Goal: Task Accomplishment & Management: Use online tool/utility

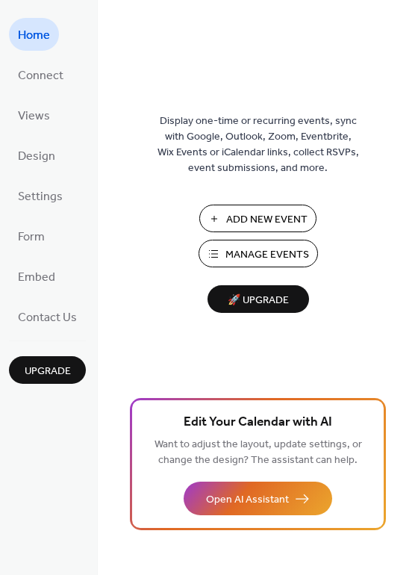
click at [244, 253] on span "Manage Events" at bounding box center [267, 255] width 84 height 16
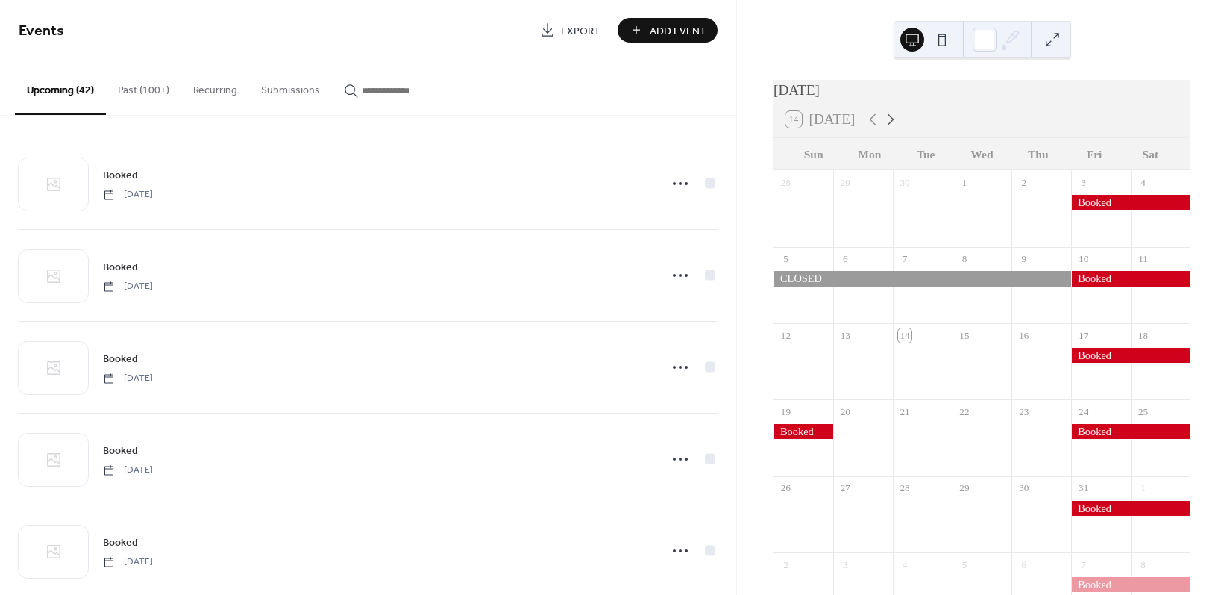
click at [887, 122] on icon at bounding box center [891, 119] width 18 height 18
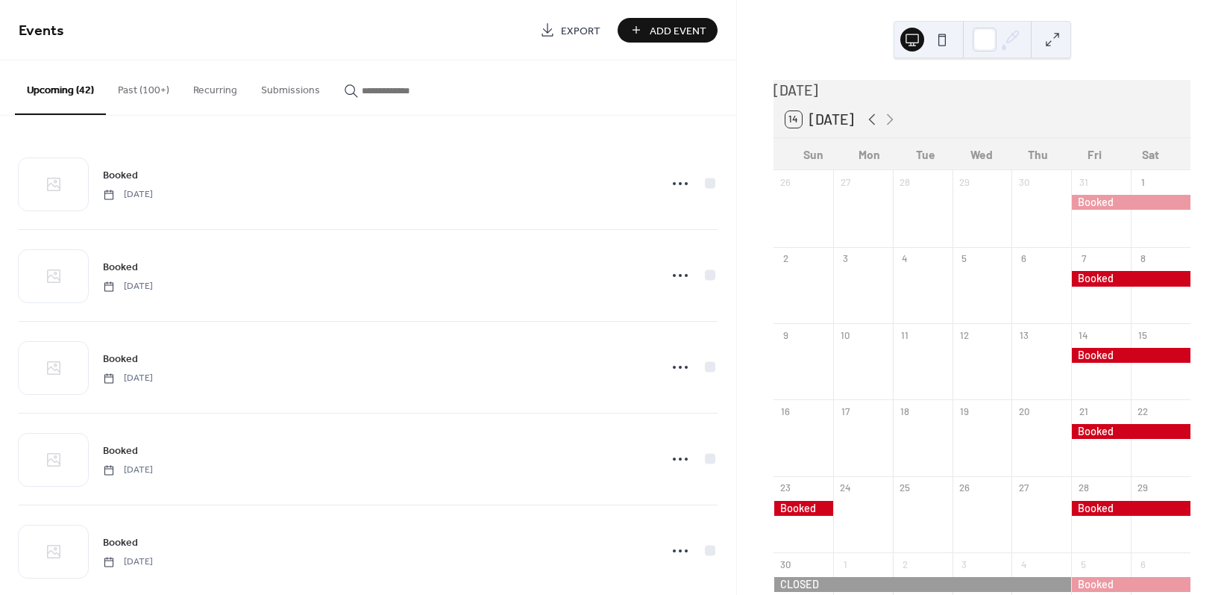
click at [868, 128] on icon at bounding box center [872, 119] width 18 height 18
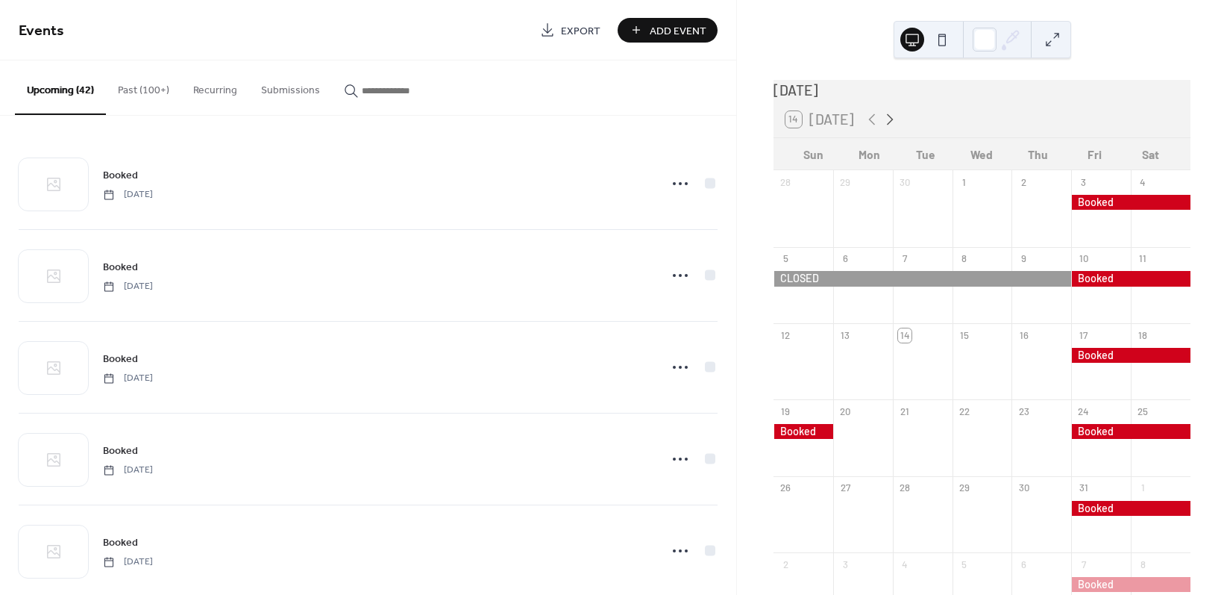
click at [887, 125] on icon at bounding box center [890, 118] width 7 height 11
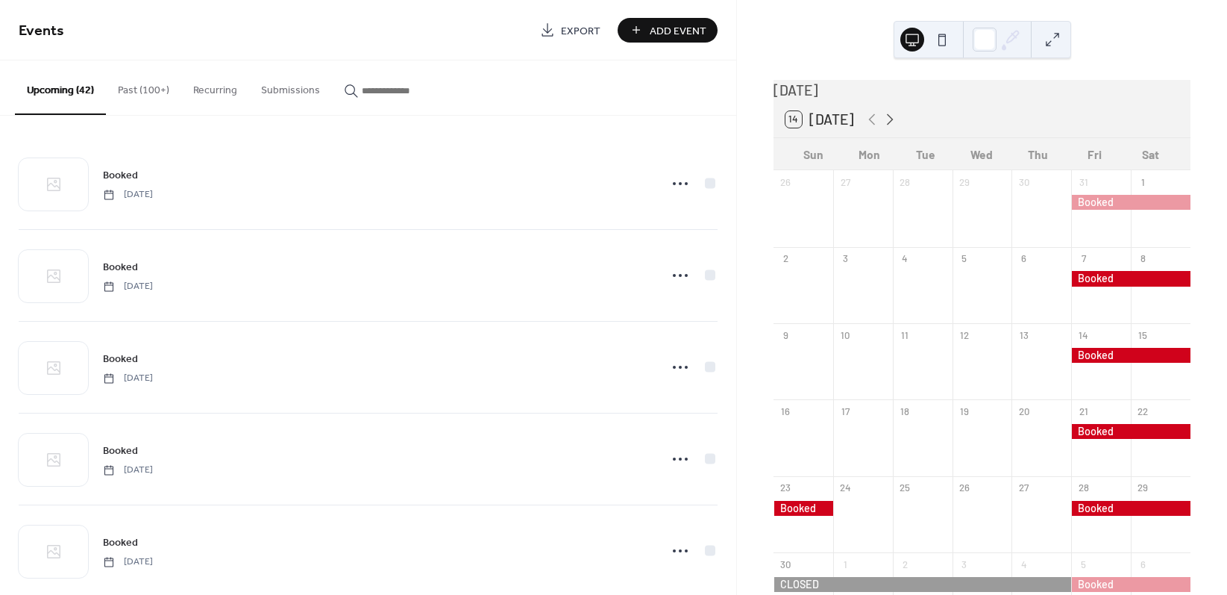
click at [887, 125] on icon at bounding box center [890, 118] width 7 height 11
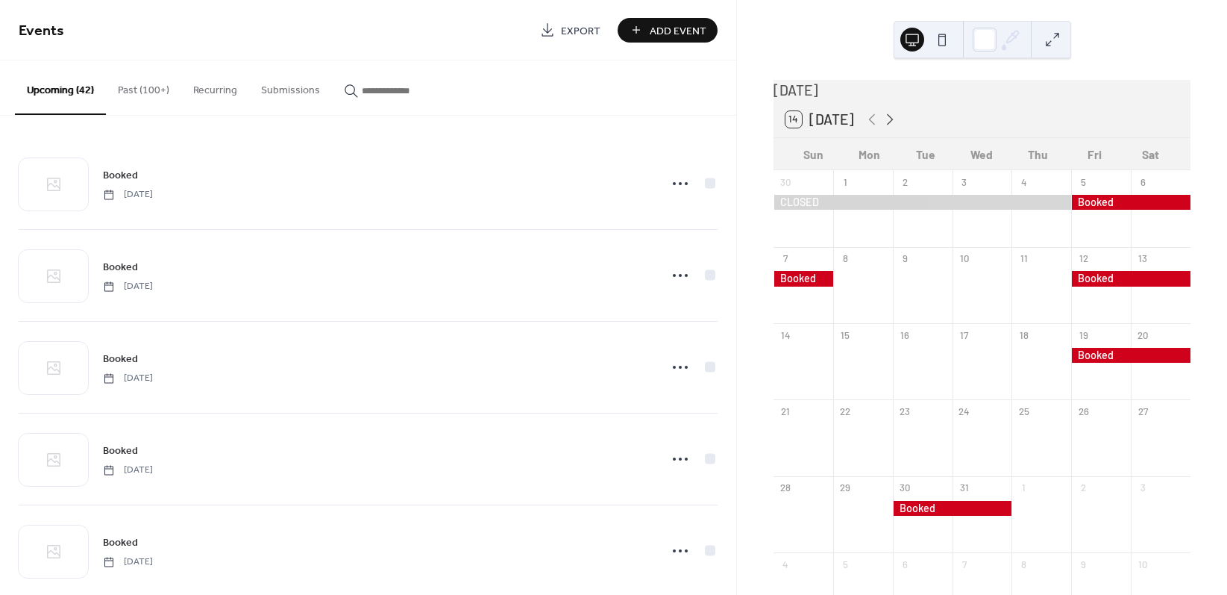
click at [887, 125] on icon at bounding box center [890, 118] width 7 height 11
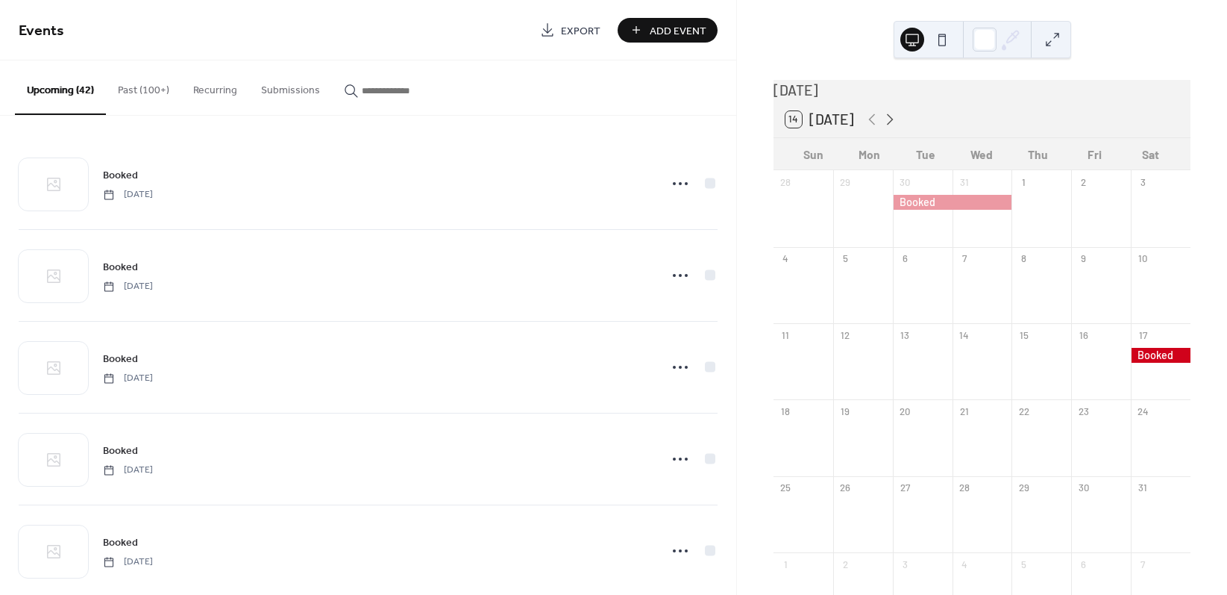
click at [887, 125] on icon at bounding box center [890, 118] width 7 height 11
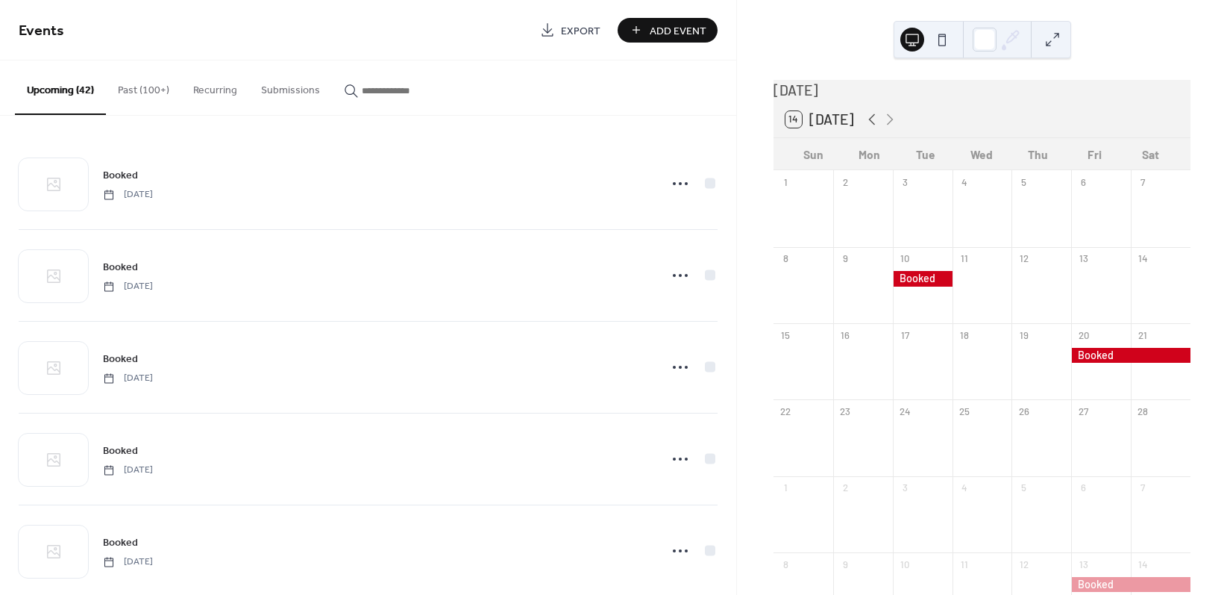
click at [869, 128] on icon at bounding box center [872, 119] width 18 height 18
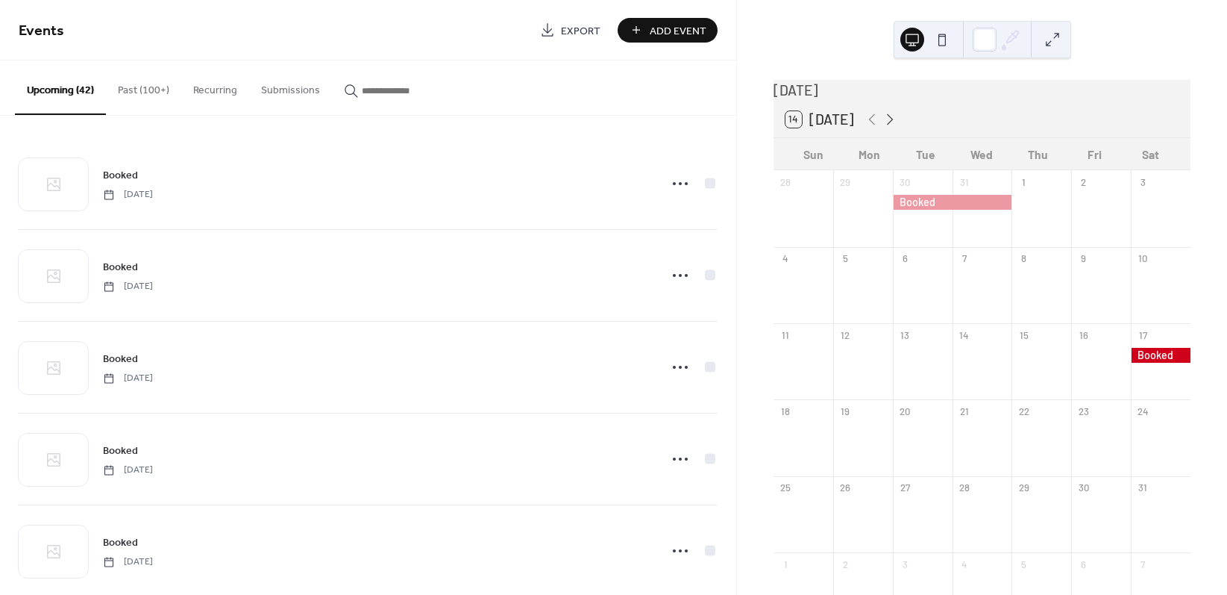
click at [888, 125] on icon at bounding box center [890, 119] width 18 height 18
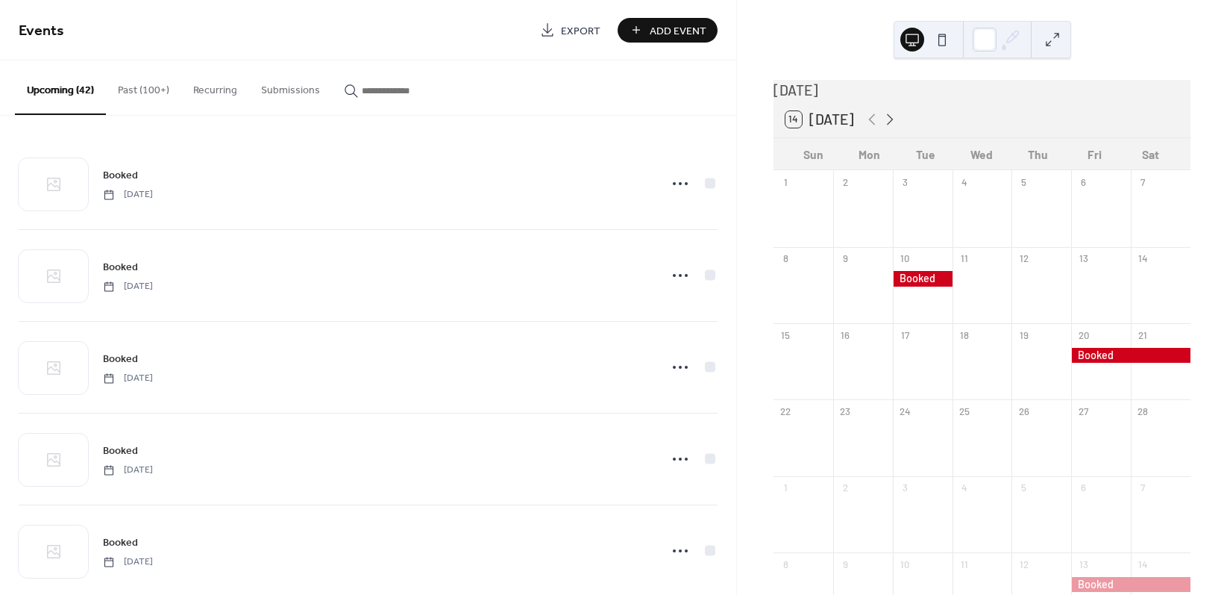
click at [888, 125] on icon at bounding box center [890, 119] width 18 height 18
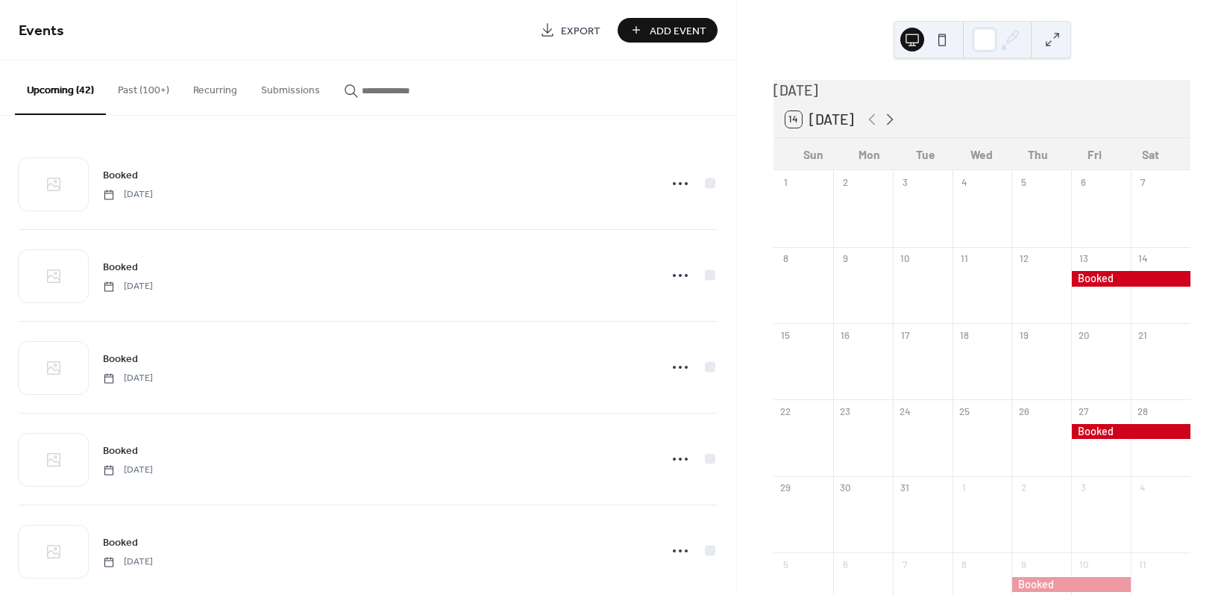
click at [888, 125] on icon at bounding box center [890, 119] width 18 height 18
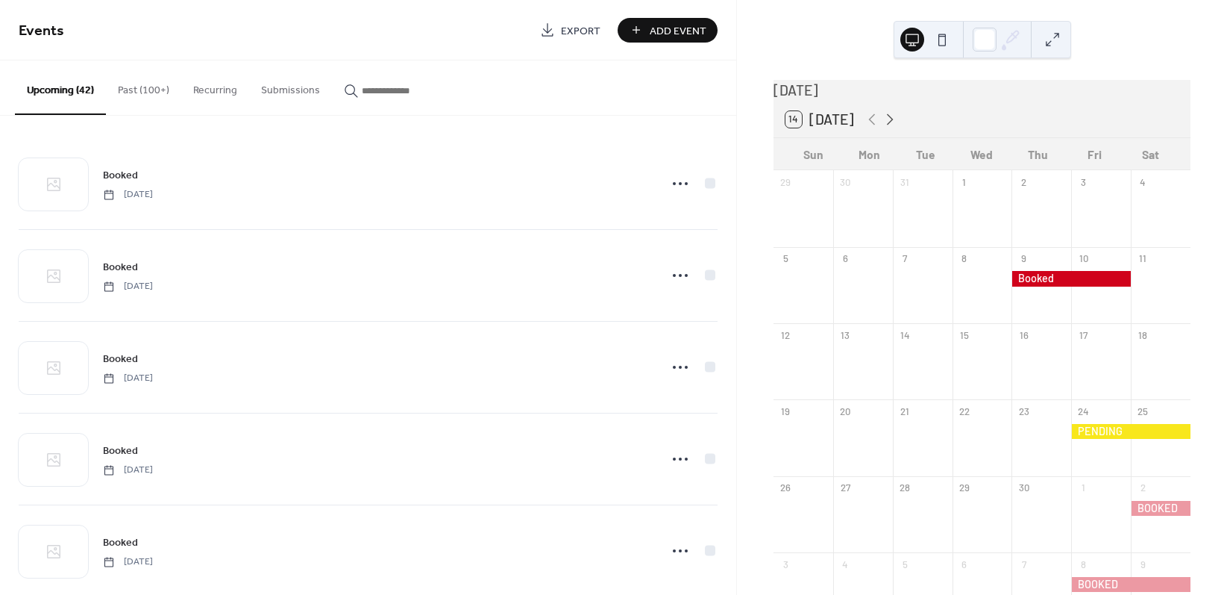
click at [888, 125] on icon at bounding box center [890, 119] width 18 height 18
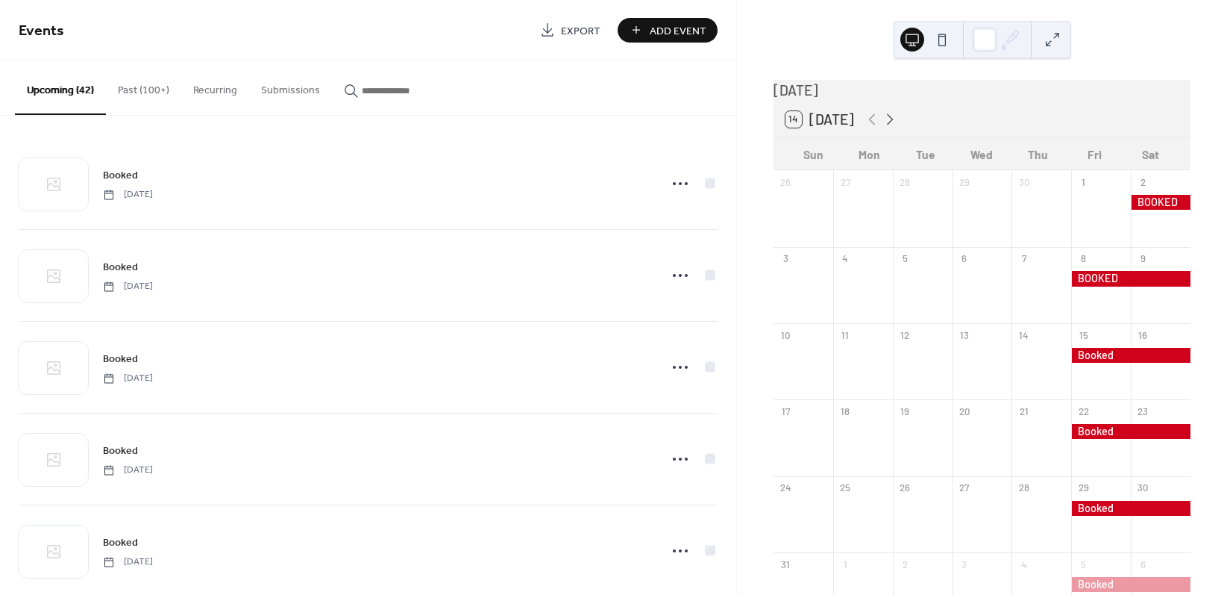
click at [888, 125] on icon at bounding box center [890, 119] width 18 height 18
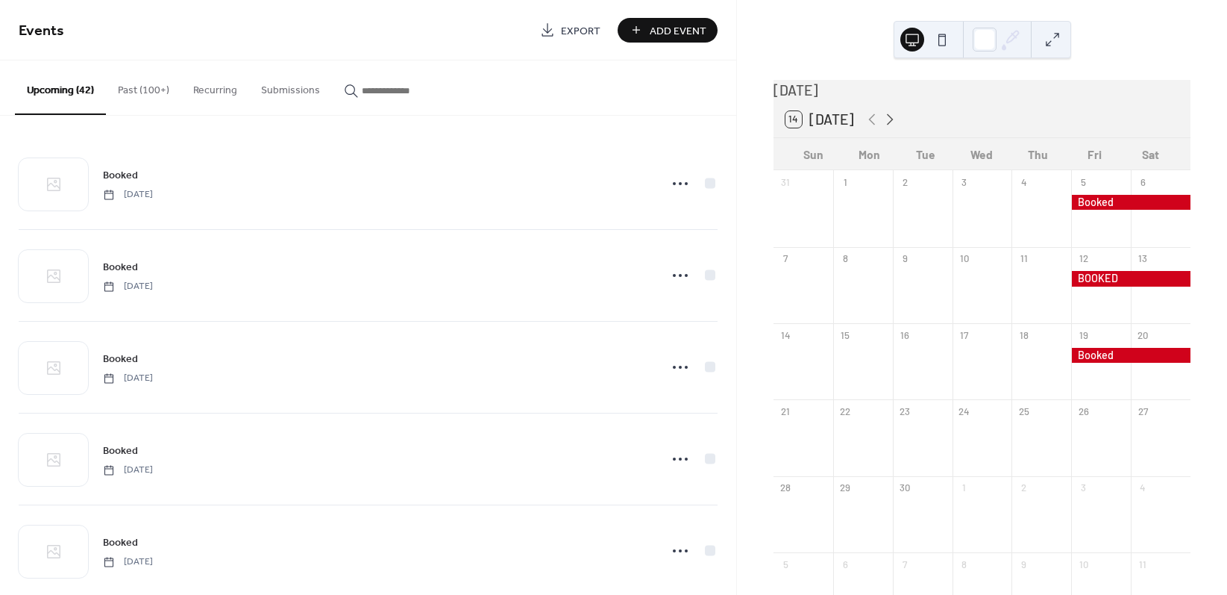
click at [888, 125] on icon at bounding box center [890, 119] width 18 height 18
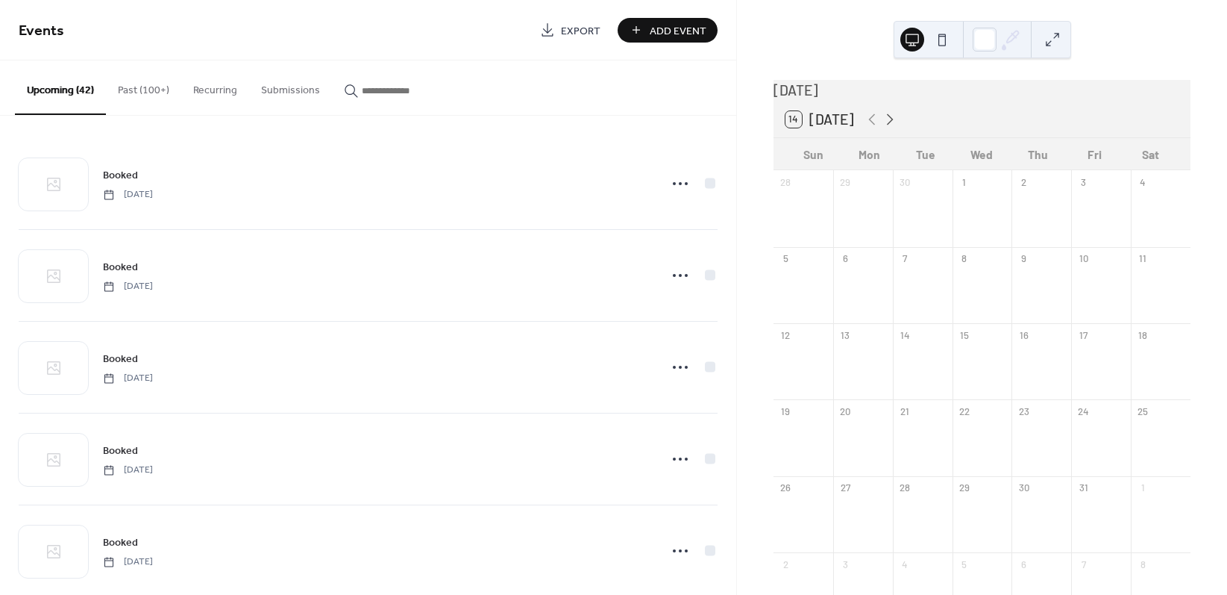
click at [888, 125] on icon at bounding box center [890, 119] width 18 height 18
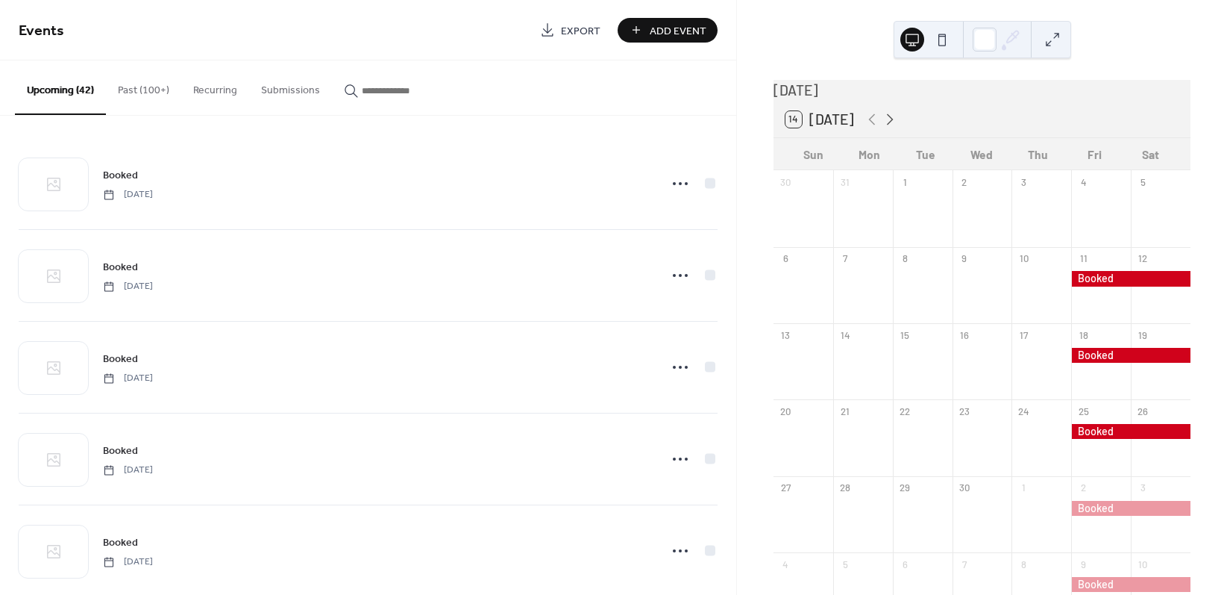
click at [888, 125] on icon at bounding box center [890, 119] width 18 height 18
click at [887, 125] on icon at bounding box center [890, 118] width 7 height 11
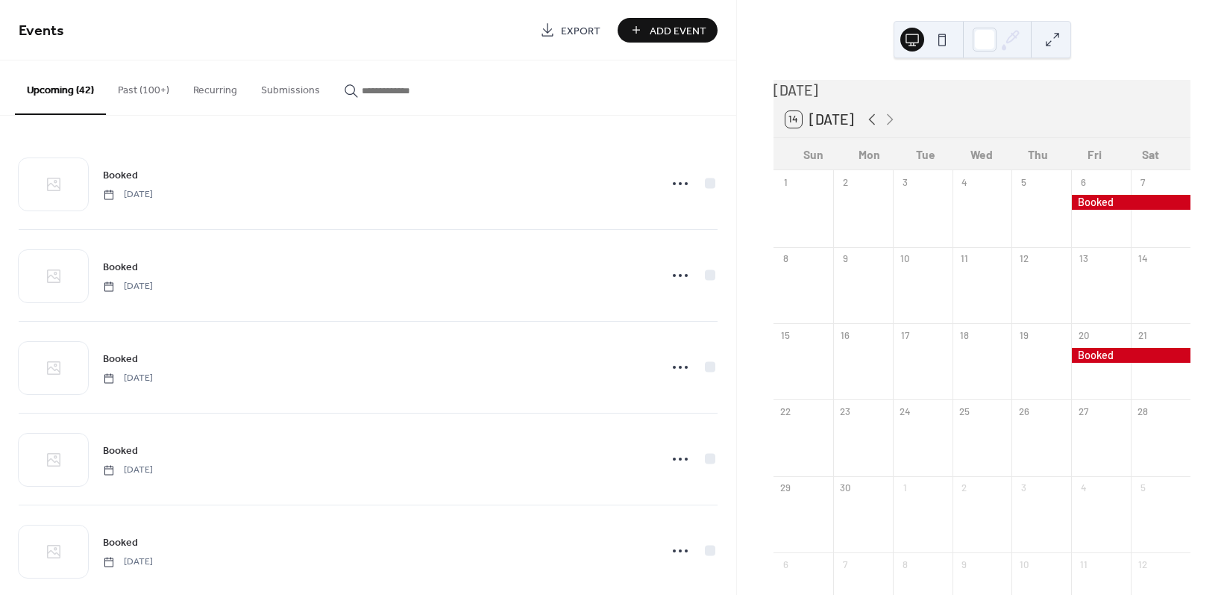
click at [867, 127] on icon at bounding box center [872, 119] width 18 height 18
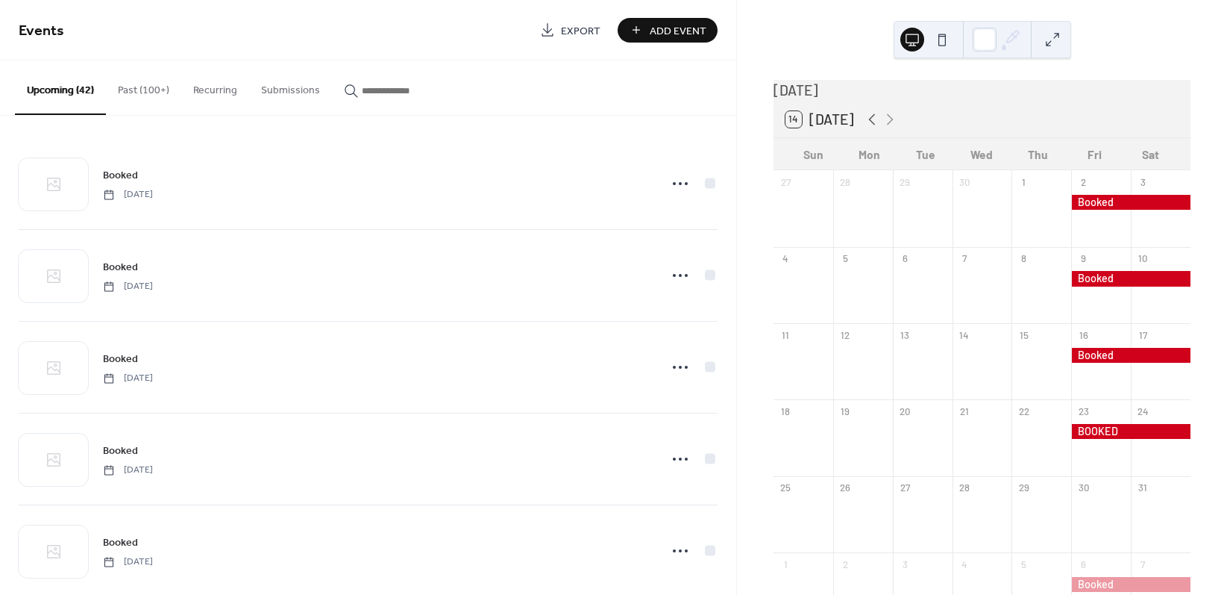
click at [867, 127] on icon at bounding box center [872, 119] width 18 height 18
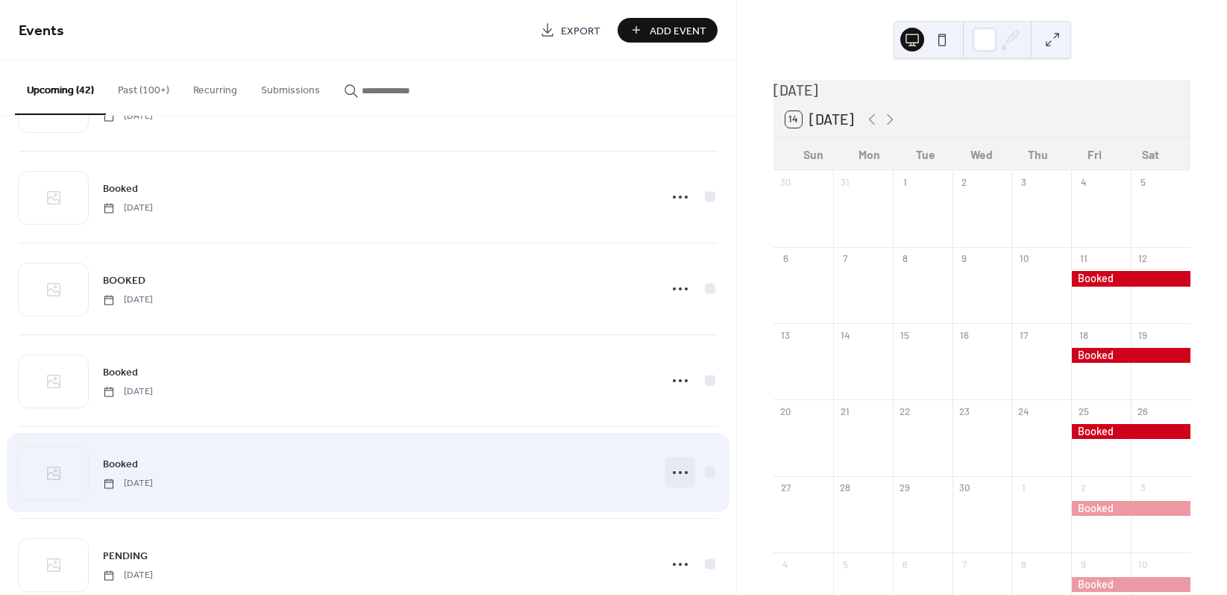
scroll to position [2492, 0]
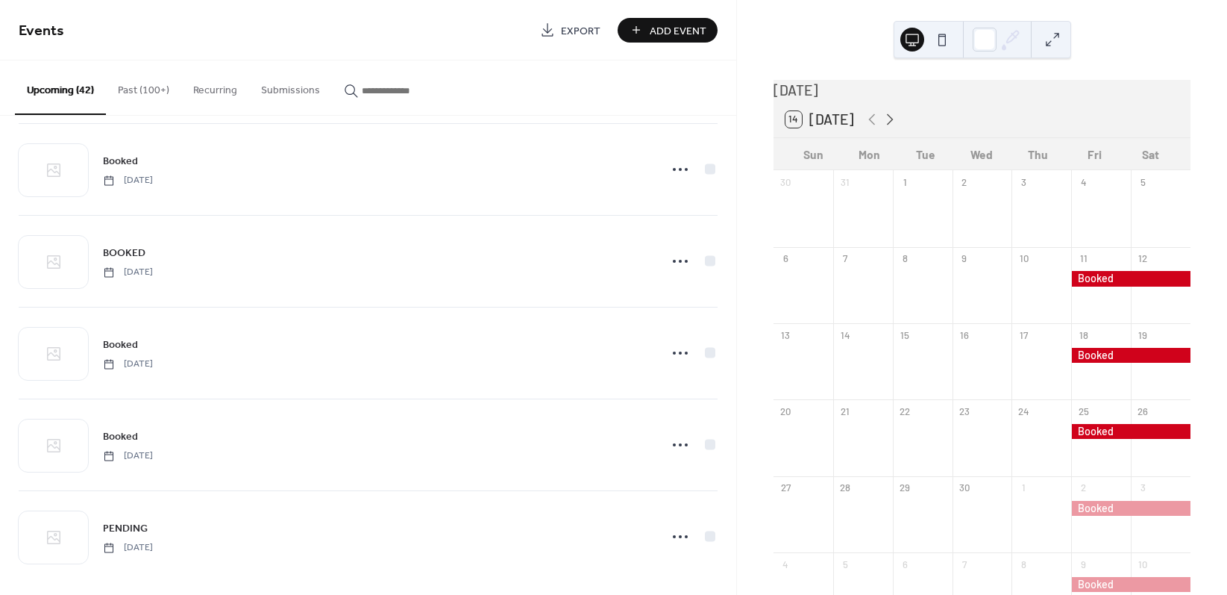
click at [883, 128] on icon at bounding box center [890, 119] width 18 height 18
click at [870, 125] on icon at bounding box center [872, 119] width 18 height 18
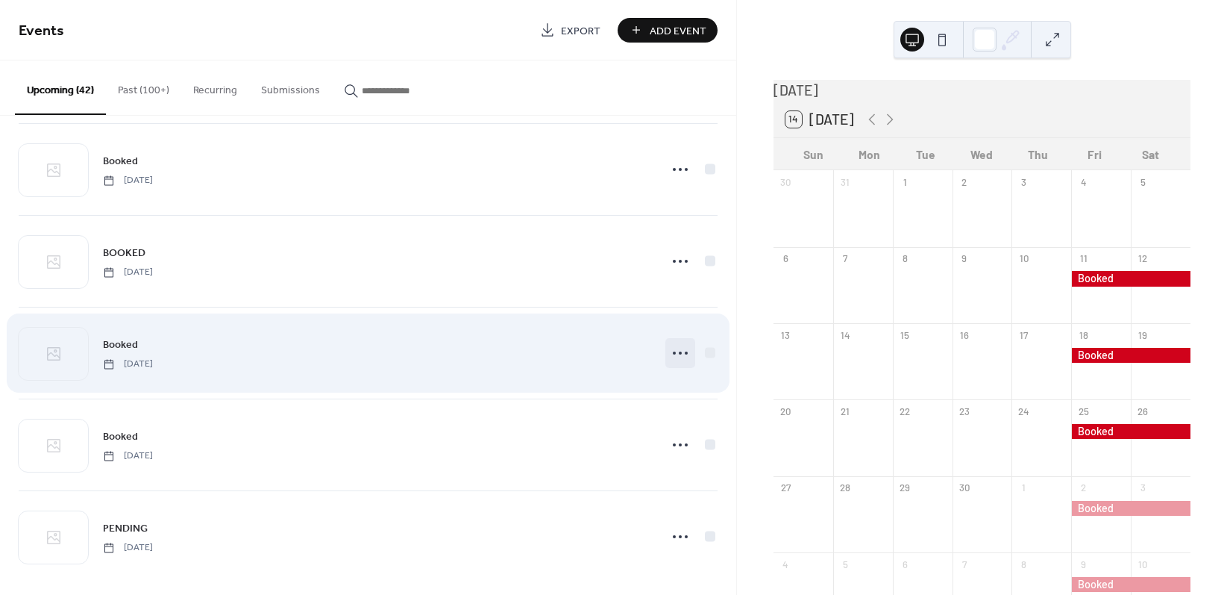
click at [671, 342] on icon at bounding box center [681, 353] width 24 height 24
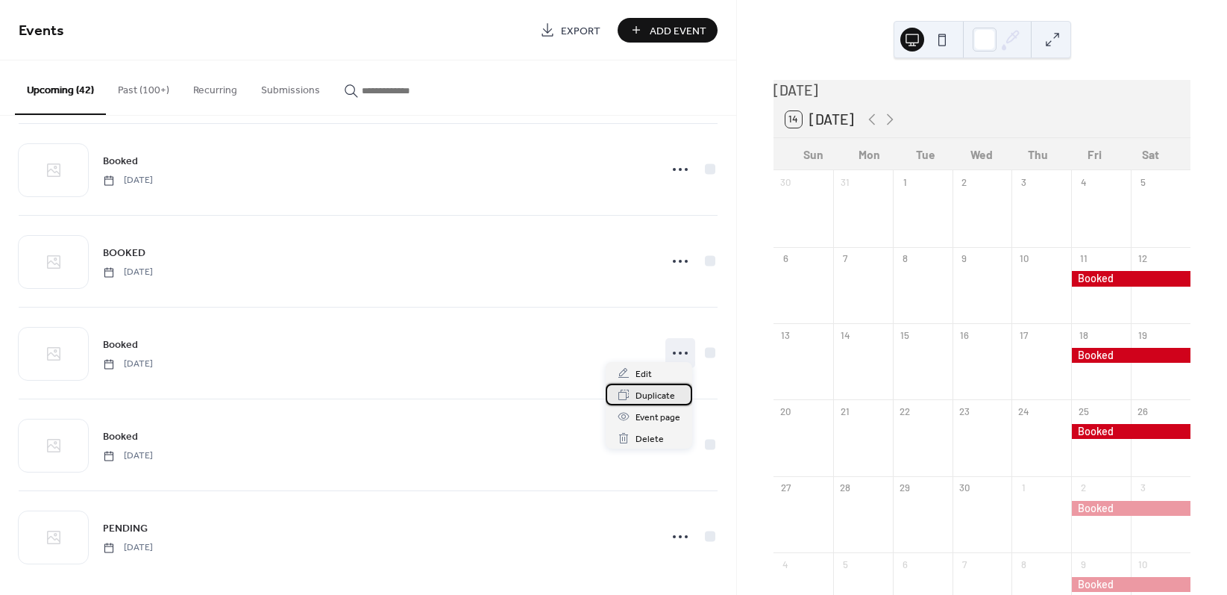
click at [657, 397] on span "Duplicate" at bounding box center [656, 396] width 40 height 16
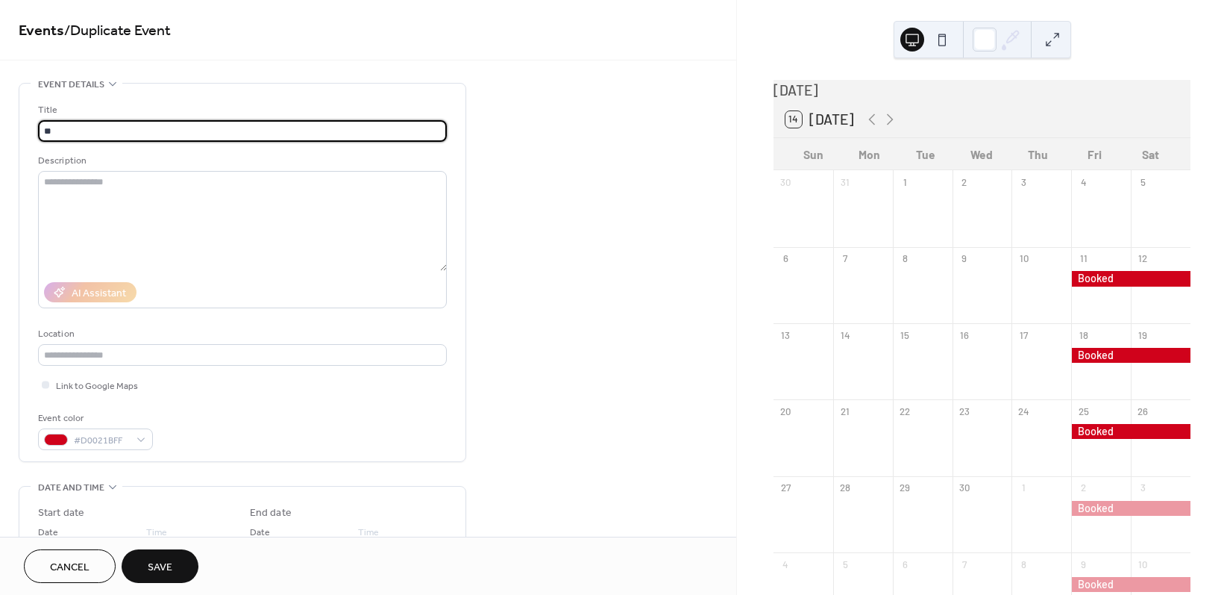
type input "*"
type input "*******"
click at [57, 440] on div at bounding box center [56, 439] width 24 height 12
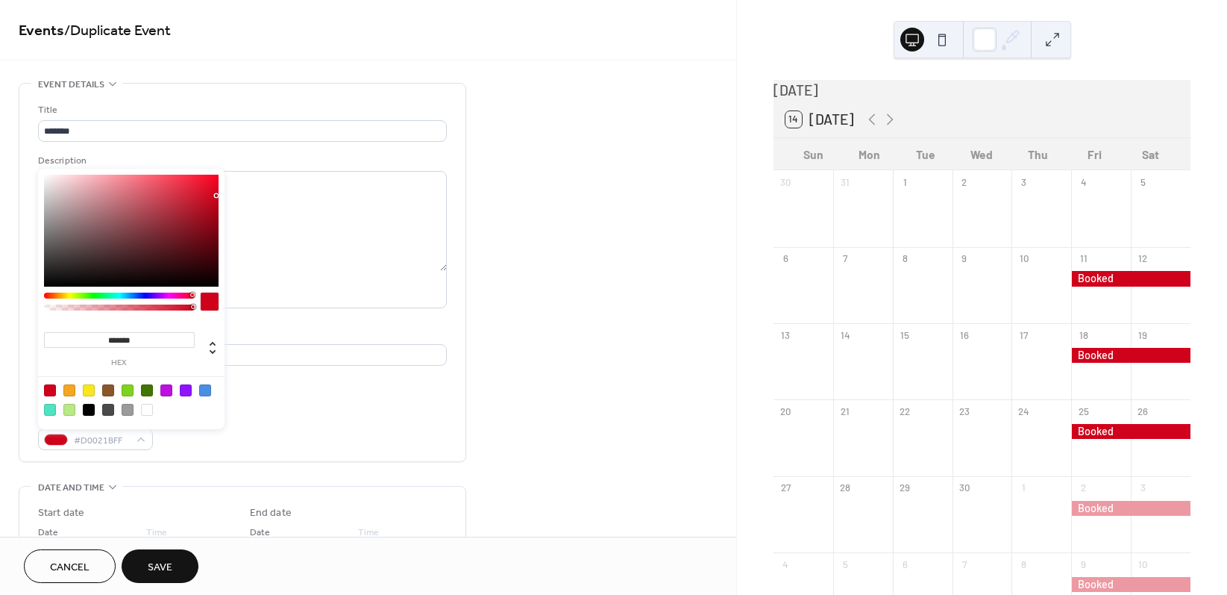
click at [91, 392] on div at bounding box center [89, 390] width 12 height 12
type input "*******"
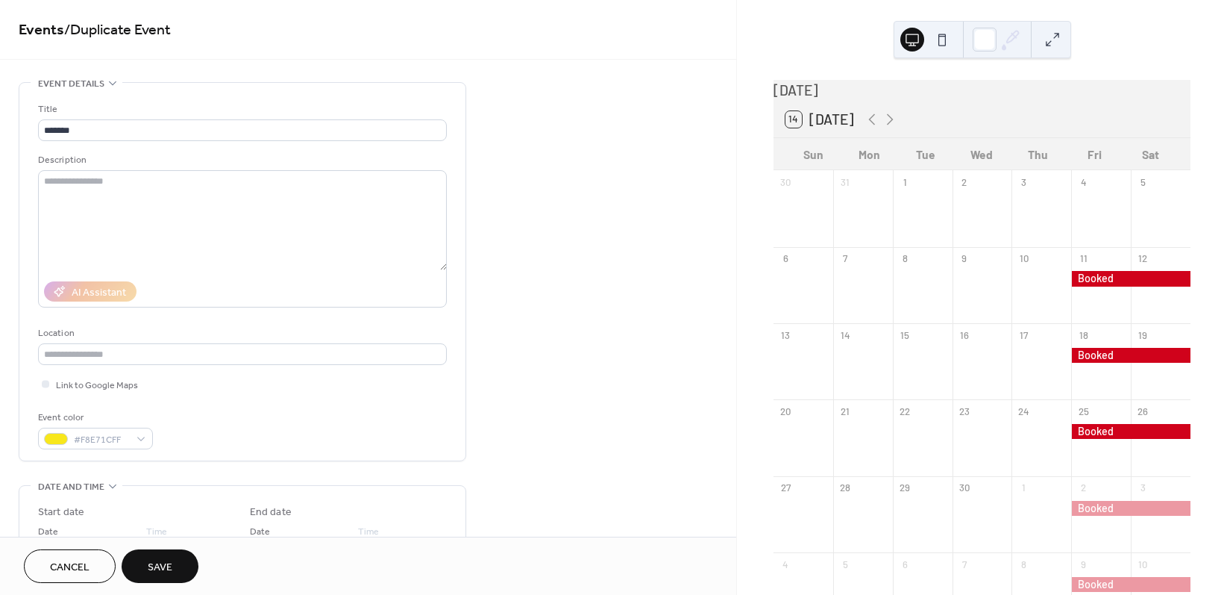
click at [304, 388] on div "Link to Google Maps" at bounding box center [242, 384] width 409 height 16
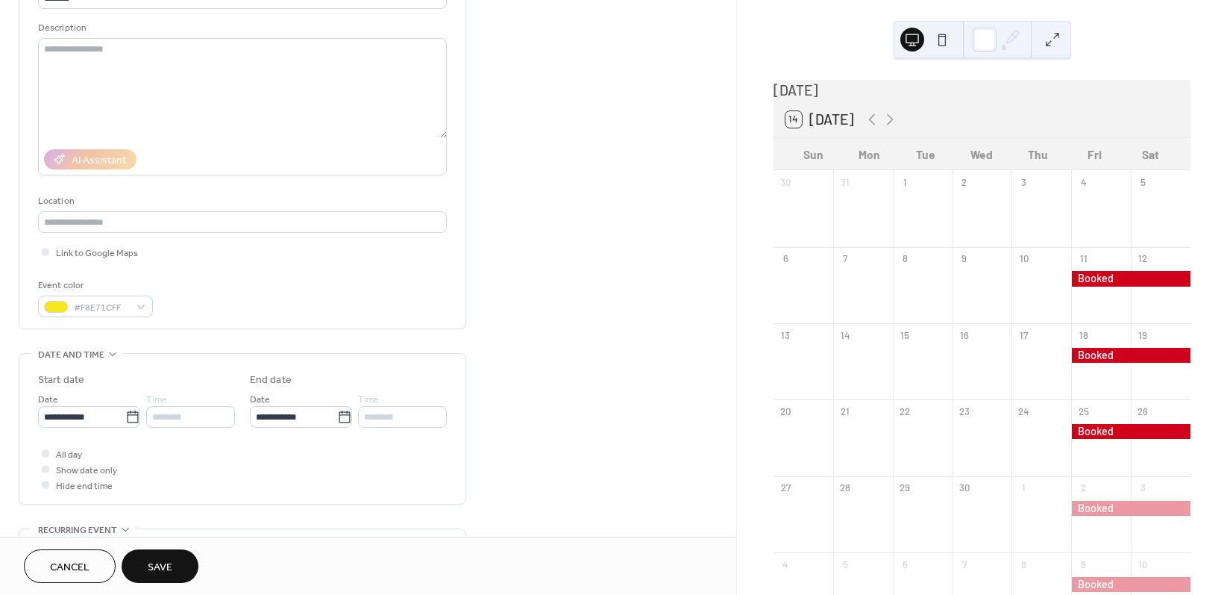
scroll to position [143, 0]
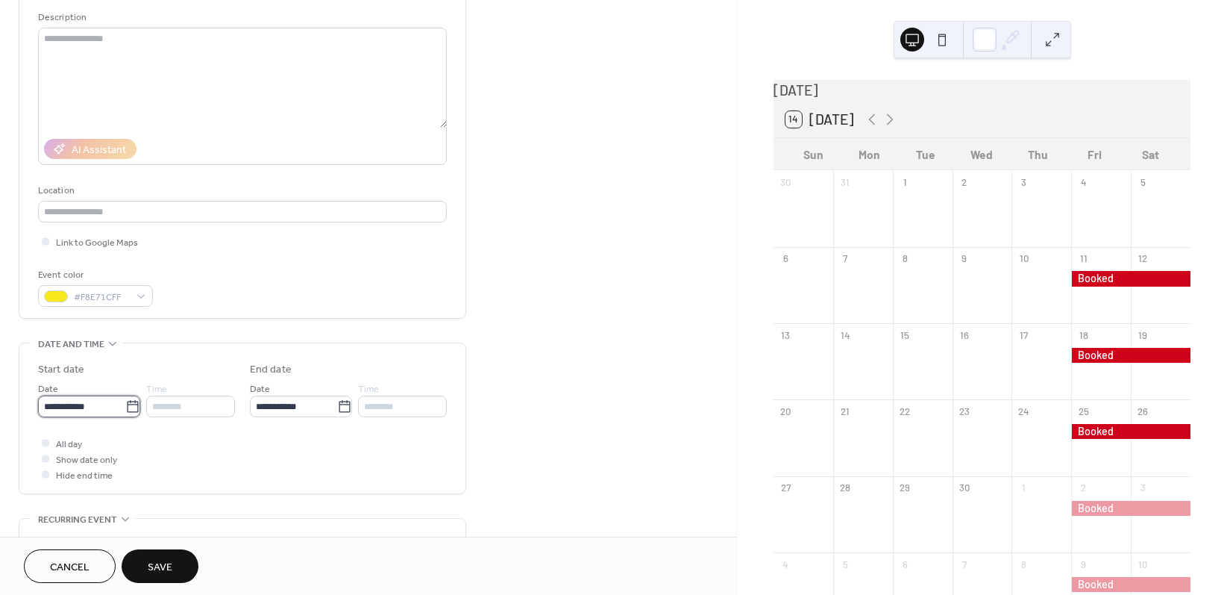
click at [116, 403] on body "**********" at bounding box center [613, 297] width 1227 height 595
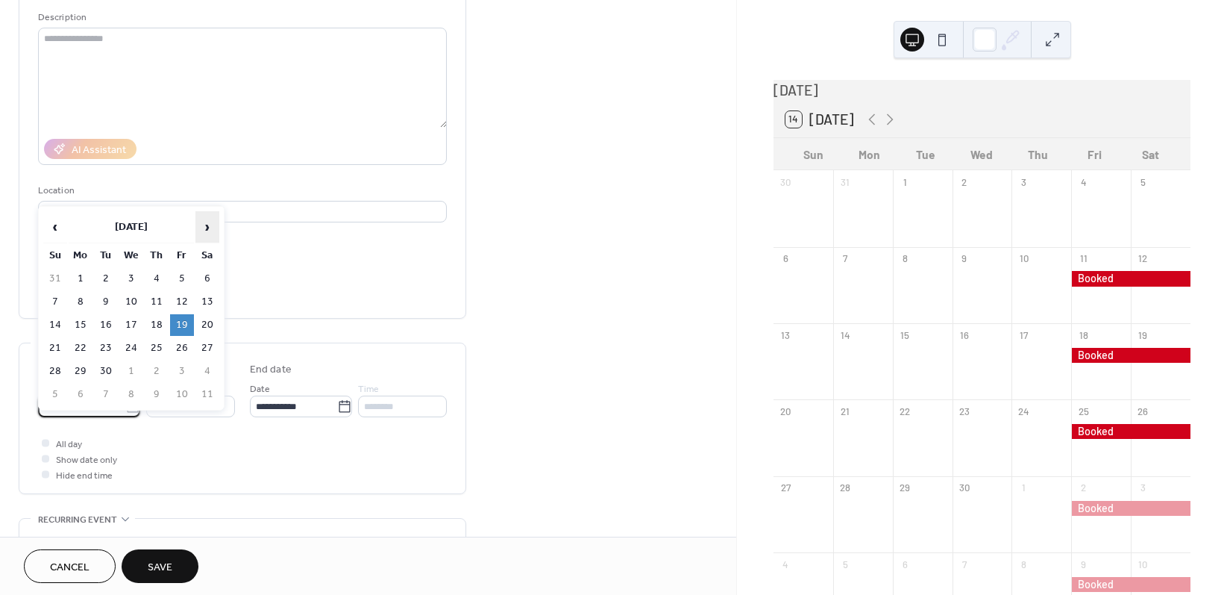
click at [207, 225] on span "›" at bounding box center [207, 227] width 22 height 30
click at [182, 278] on td "4" at bounding box center [182, 279] width 24 height 22
type input "**********"
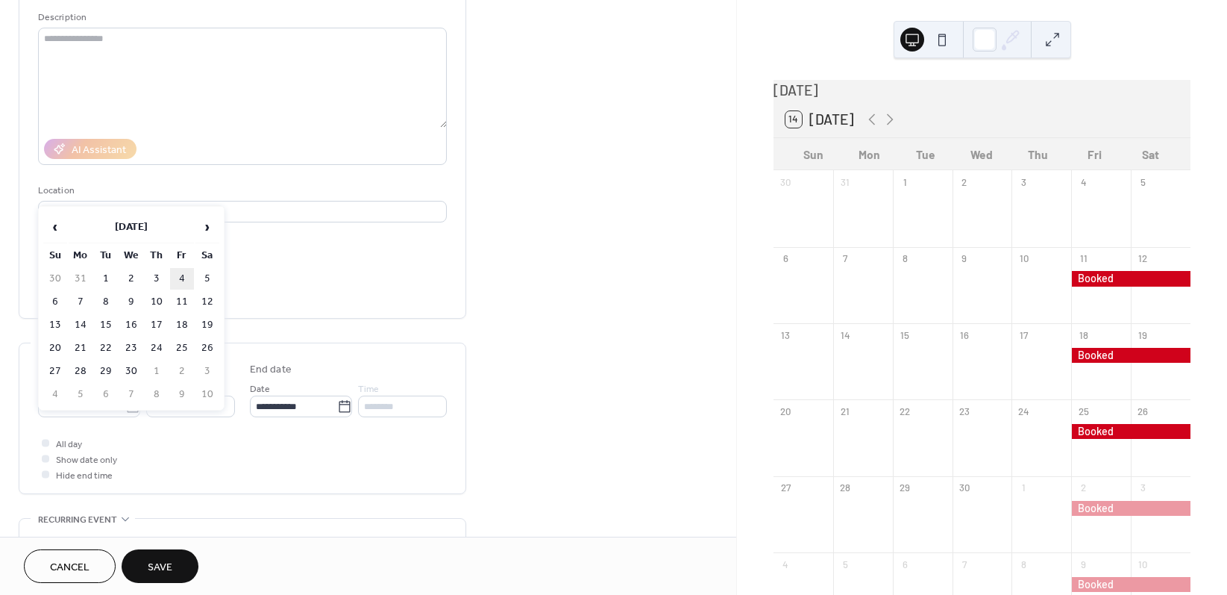
type input "**********"
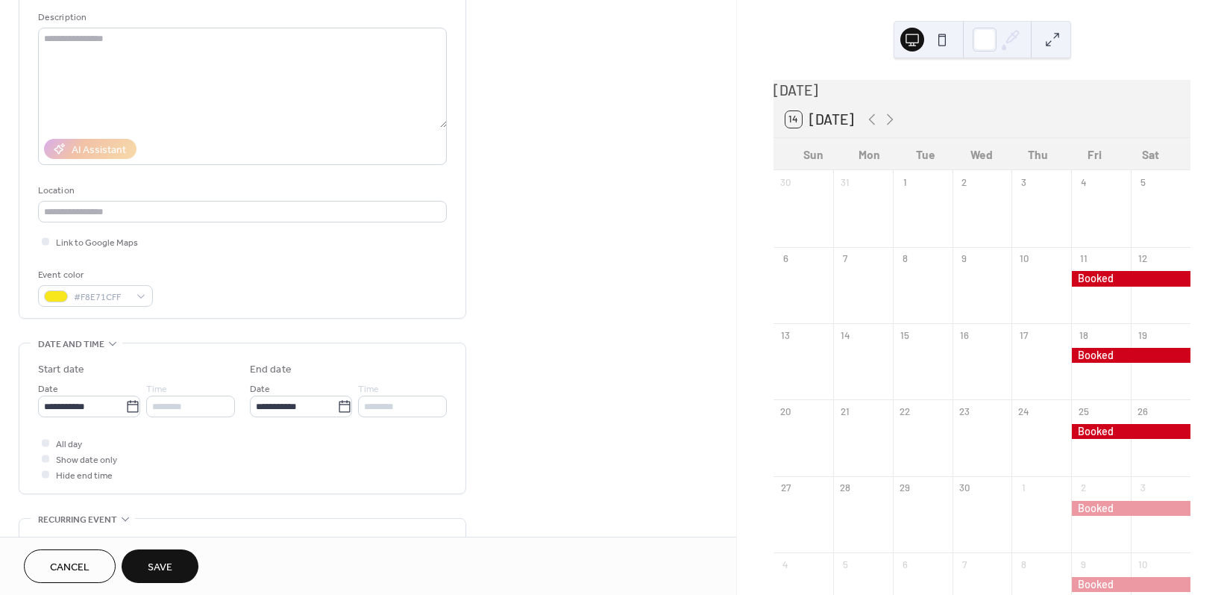
click at [139, 566] on button "Save" at bounding box center [160, 566] width 77 height 34
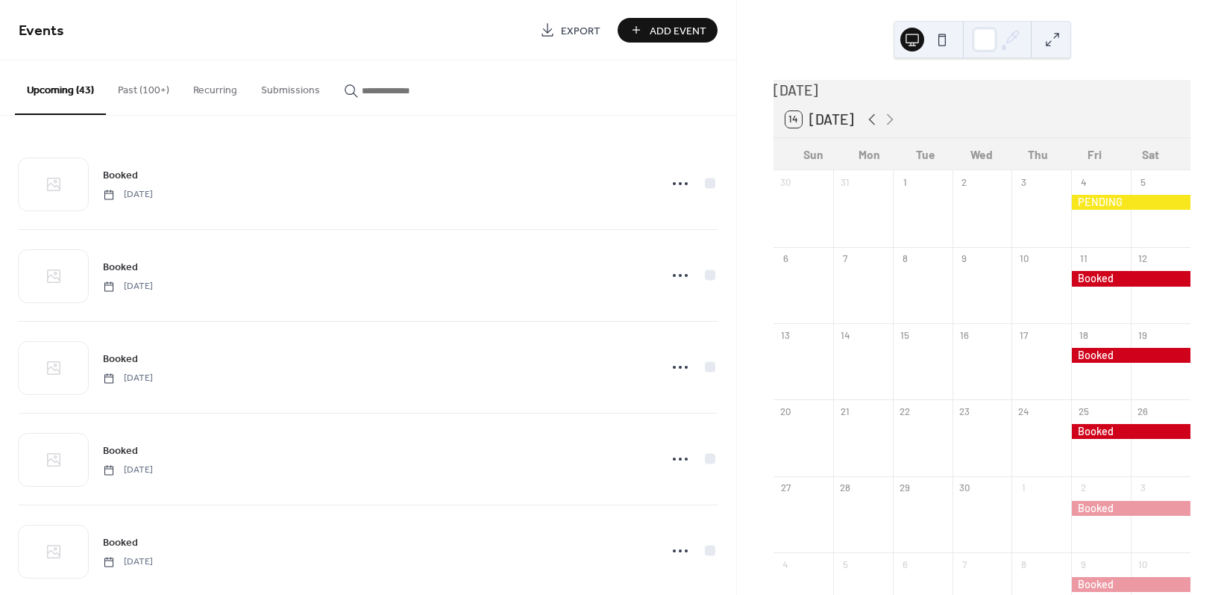
click at [864, 127] on icon at bounding box center [872, 119] width 18 height 18
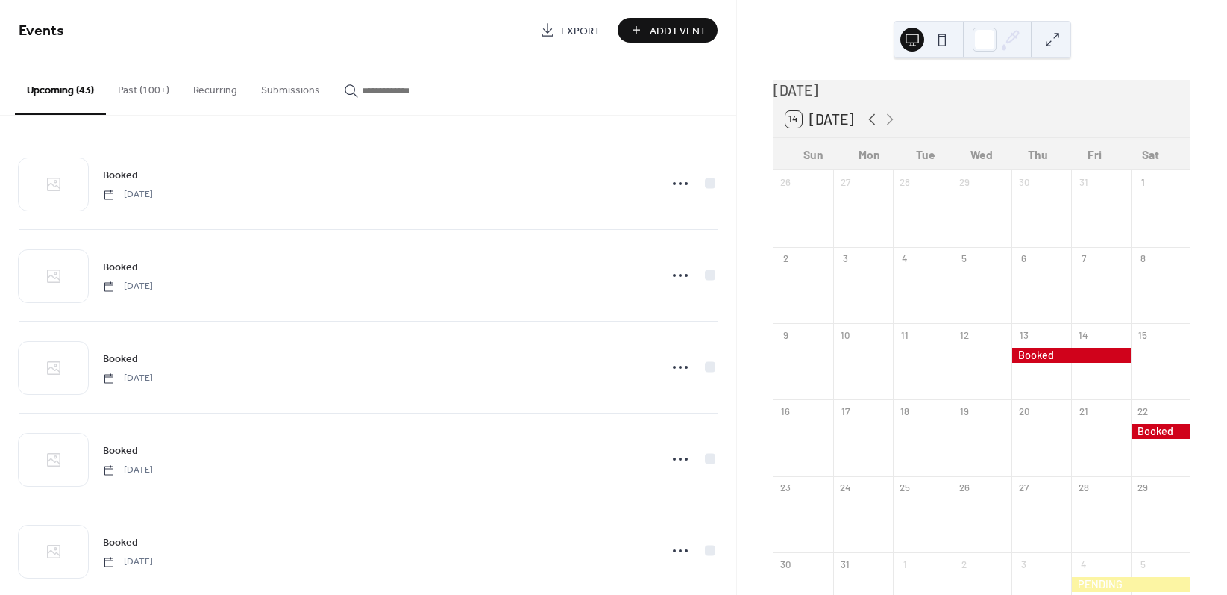
click at [864, 127] on icon at bounding box center [872, 119] width 18 height 18
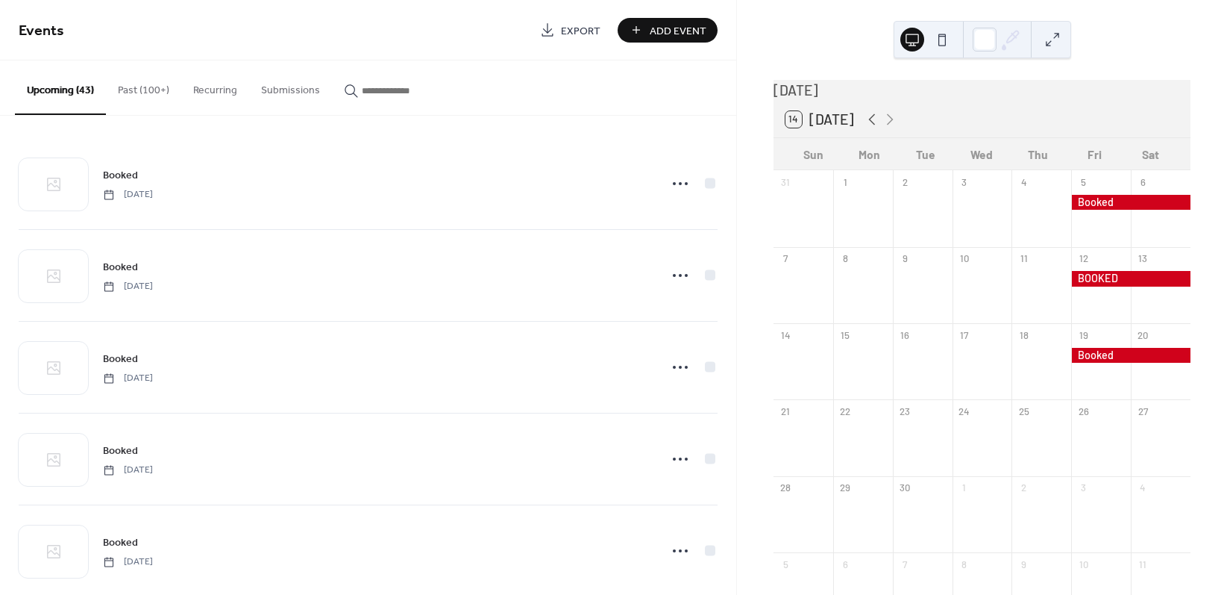
click at [864, 127] on icon at bounding box center [872, 119] width 18 height 18
